Goal: Task Accomplishment & Management: Manage account settings

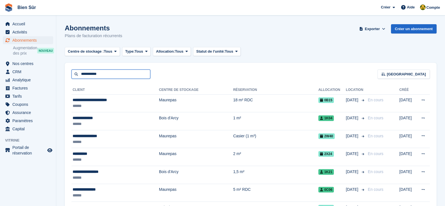
click at [119, 74] on input "**********" at bounding box center [110, 74] width 79 height 9
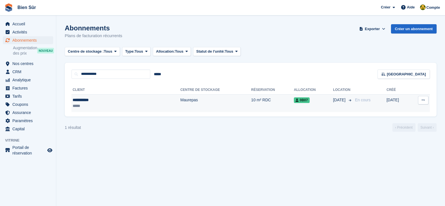
click at [251, 104] on td "10 m² RDC" at bounding box center [272, 103] width 43 height 18
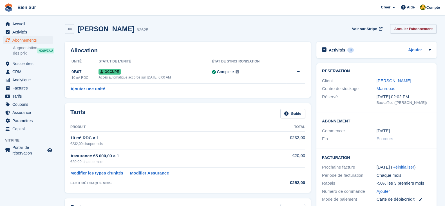
click at [407, 28] on link "Annuler l'abonnement" at bounding box center [413, 28] width 46 height 9
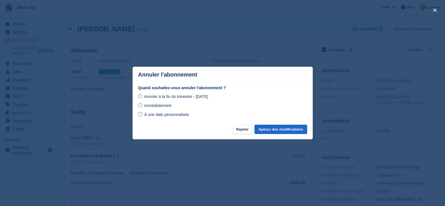
click at [159, 102] on div "Immédiatement" at bounding box center [222, 105] width 169 height 7
click at [161, 105] on span "Immédiatement" at bounding box center [157, 105] width 27 height 5
click at [278, 126] on button "Aperçu des modifications" at bounding box center [280, 129] width 53 height 9
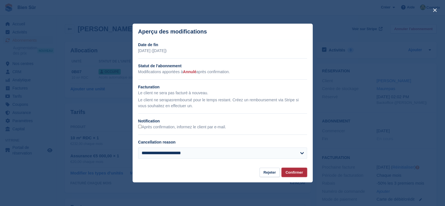
click at [294, 175] on button "Confirmer" at bounding box center [293, 172] width 25 height 9
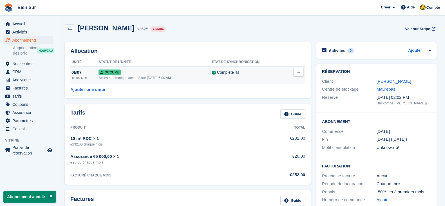
click at [300, 72] on icon at bounding box center [298, 72] width 3 height 4
click at [281, 97] on p "Désallouer" at bounding box center [276, 95] width 49 height 7
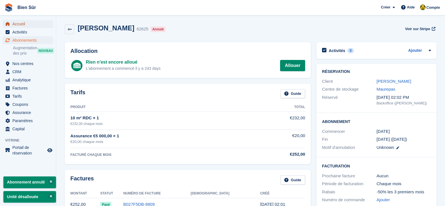
click at [15, 20] on span "Accueil" at bounding box center [29, 24] width 34 height 8
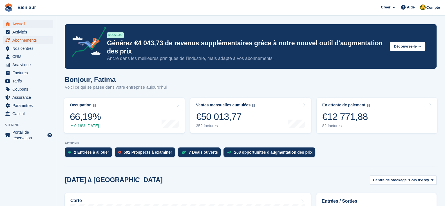
click at [30, 38] on span "Abonnements" at bounding box center [29, 40] width 34 height 8
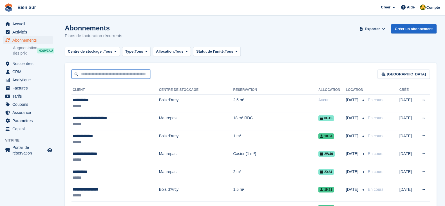
click at [96, 75] on input "text" at bounding box center [110, 74] width 79 height 9
paste input "**********"
type input "**********"
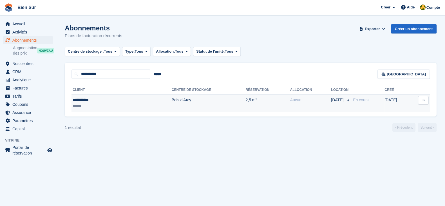
click at [172, 108] on td "Bois d'Arcy" at bounding box center [209, 103] width 74 height 18
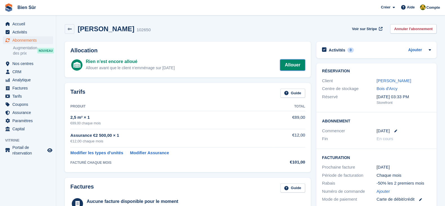
click at [295, 62] on link "Allouer" at bounding box center [292, 64] width 25 height 11
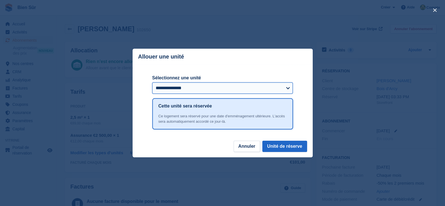
click at [200, 85] on select "**********" at bounding box center [222, 87] width 141 height 11
select select "*****"
click at [152, 83] on select "**********" at bounding box center [222, 87] width 141 height 11
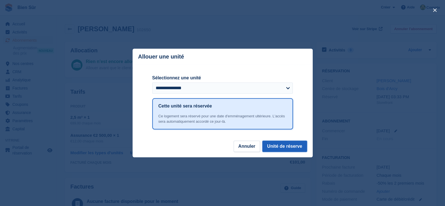
click at [286, 143] on button "Unité de réserve" at bounding box center [284, 146] width 45 height 11
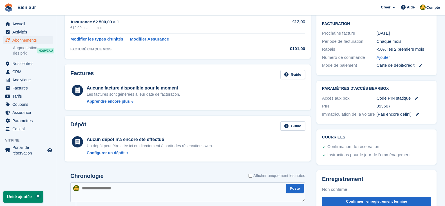
scroll to position [140, 0]
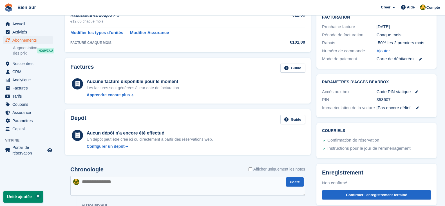
click at [387, 100] on div "353607" at bounding box center [404, 100] width 55 height 6
copy div "353607"
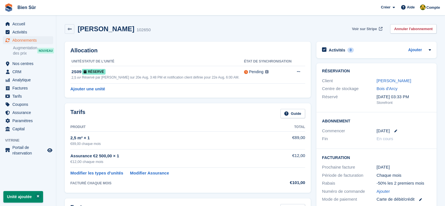
click at [362, 30] on span "Voir sur Stripe" at bounding box center [364, 29] width 25 height 6
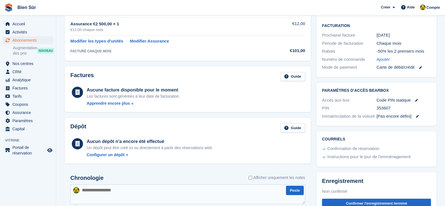
scroll to position [140, 0]
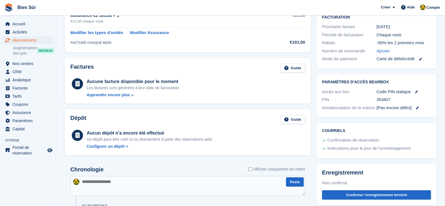
click at [394, 97] on div "353607" at bounding box center [404, 100] width 55 height 6
click at [390, 98] on div "353607" at bounding box center [404, 100] width 55 height 6
copy div "353607"
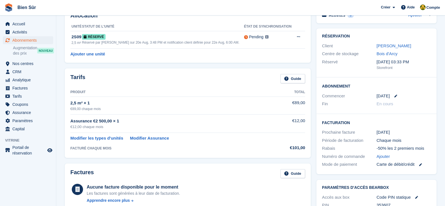
scroll to position [0, 0]
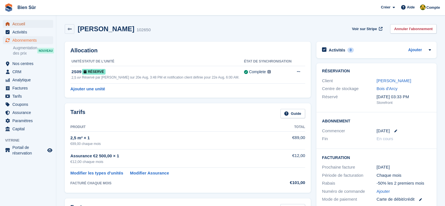
click at [24, 20] on span "Accueil" at bounding box center [29, 24] width 34 height 8
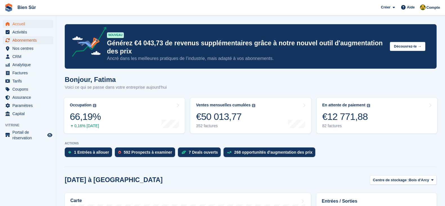
click at [19, 40] on span "Abonnements" at bounding box center [29, 40] width 34 height 8
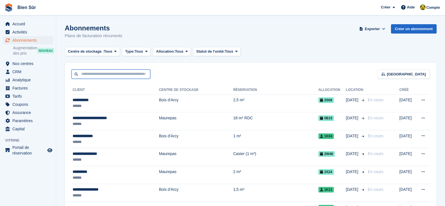
click at [89, 71] on input "text" at bounding box center [110, 74] width 79 height 9
paste input "******"
type input "*"
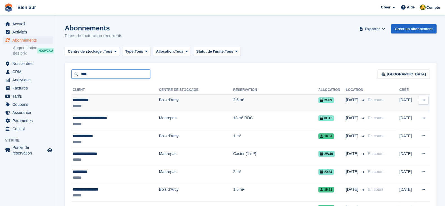
type input "****"
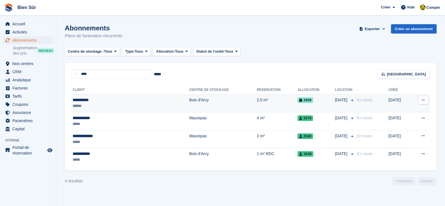
click at [189, 103] on td "Bois d'Arcy" at bounding box center [223, 103] width 68 height 18
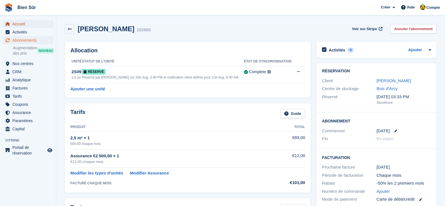
click at [19, 21] on span "Accueil" at bounding box center [29, 24] width 34 height 8
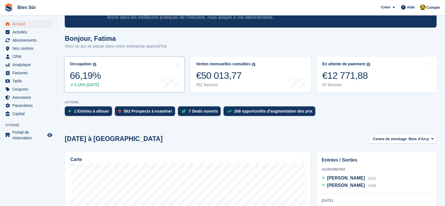
scroll to position [35, 0]
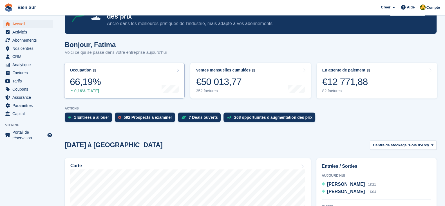
click at [100, 73] on div "Occupation Pourcentage de toutes les unités actuellement attribuées en termes d…" at bounding box center [85, 81] width 31 height 26
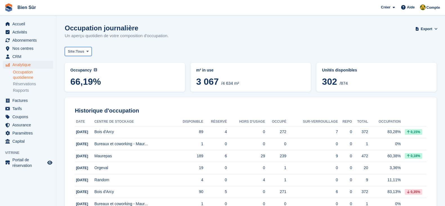
click at [80, 54] on span "Tous" at bounding box center [80, 52] width 8 height 6
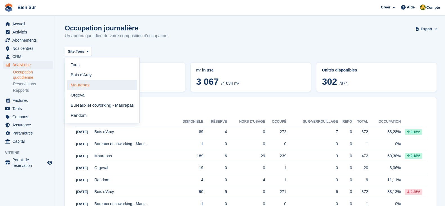
click at [93, 84] on link "Maurepas" at bounding box center [102, 85] width 70 height 10
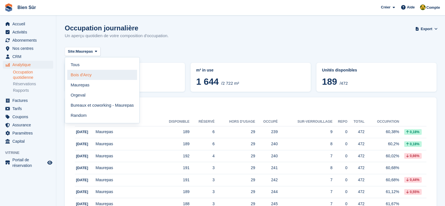
click at [88, 72] on link "Bois d'Arcy" at bounding box center [102, 75] width 70 height 10
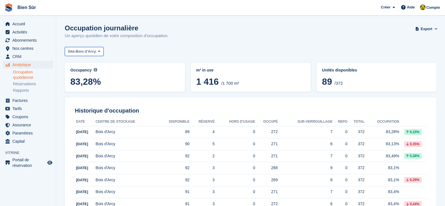
click at [84, 53] on span "Bois d'Arcy" at bounding box center [86, 52] width 20 height 6
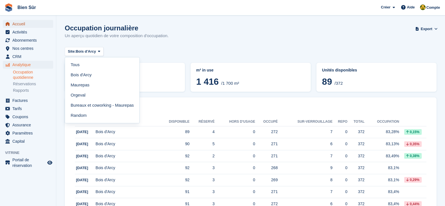
click at [25, 24] on span "Accueil" at bounding box center [29, 24] width 34 height 8
